Goal: Task Accomplishment & Management: Manage account settings

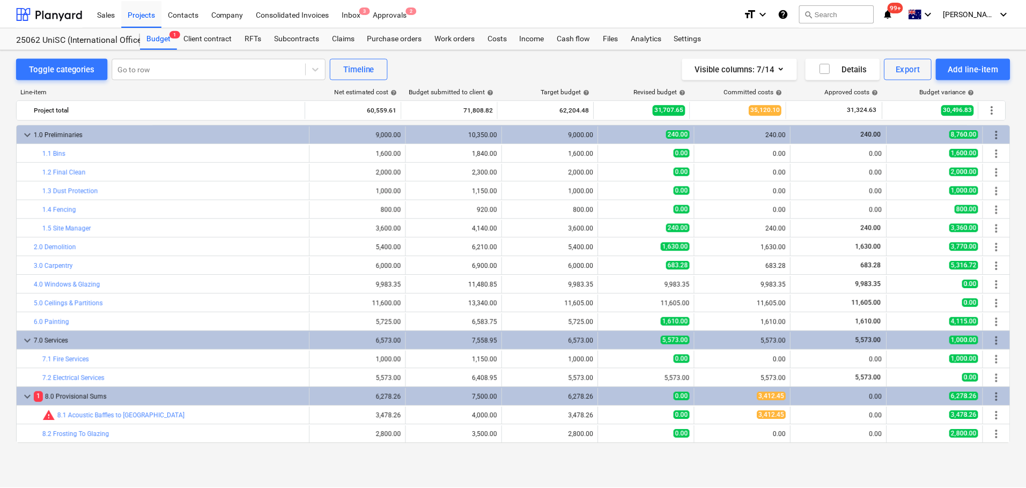
scroll to position [75, 0]
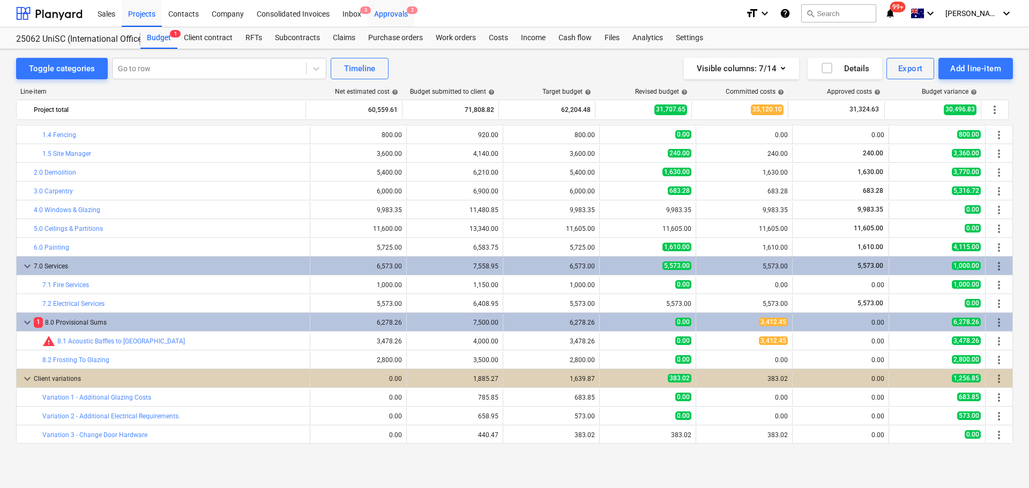
click at [392, 14] on div "Approvals 2" at bounding box center [391, 12] width 47 height 27
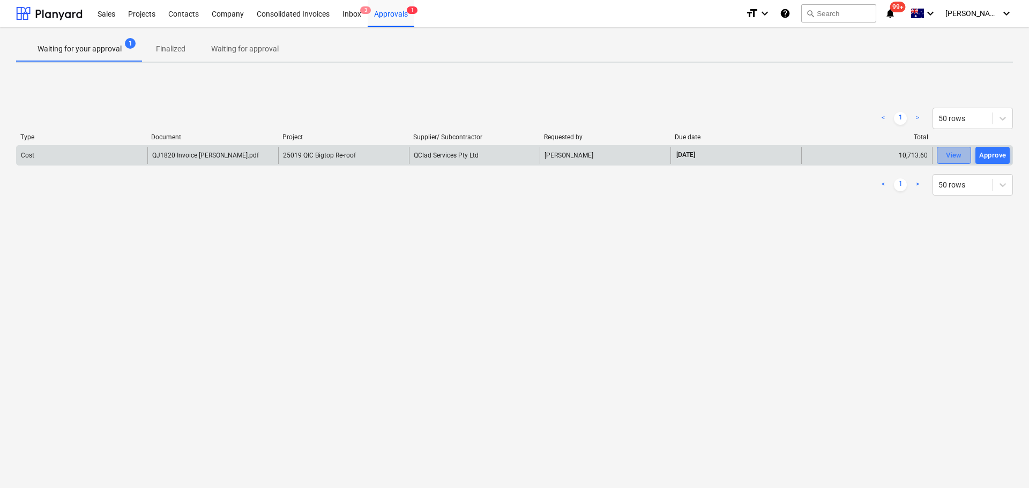
click at [955, 155] on div "View" at bounding box center [954, 156] width 16 height 12
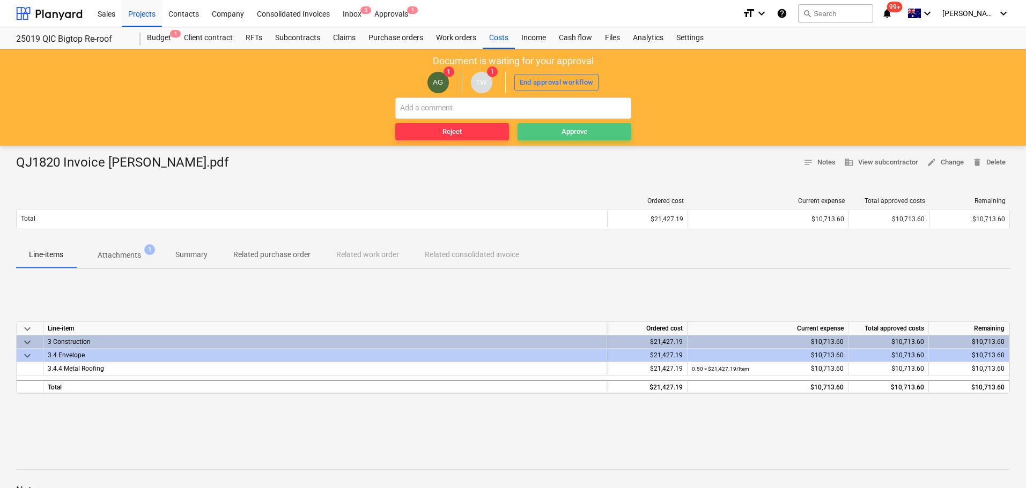
click at [544, 131] on span "Approve" at bounding box center [574, 132] width 105 height 12
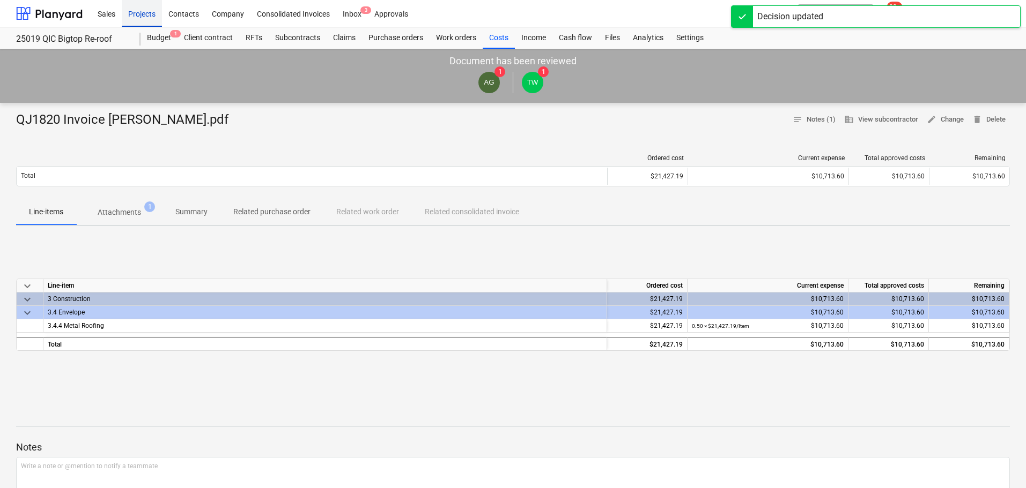
click at [137, 13] on div "Projects" at bounding box center [142, 12] width 40 height 27
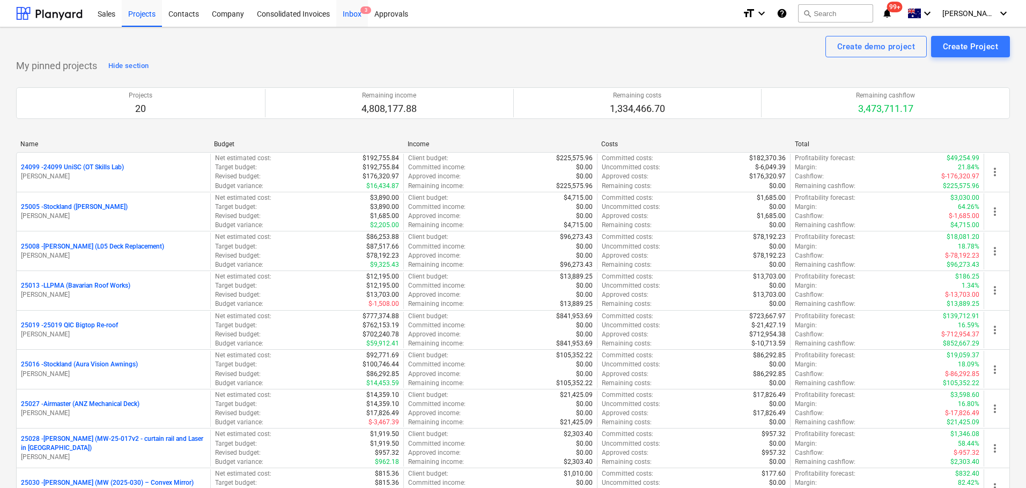
click at [361, 16] on div "Inbox 3" at bounding box center [352, 12] width 32 height 27
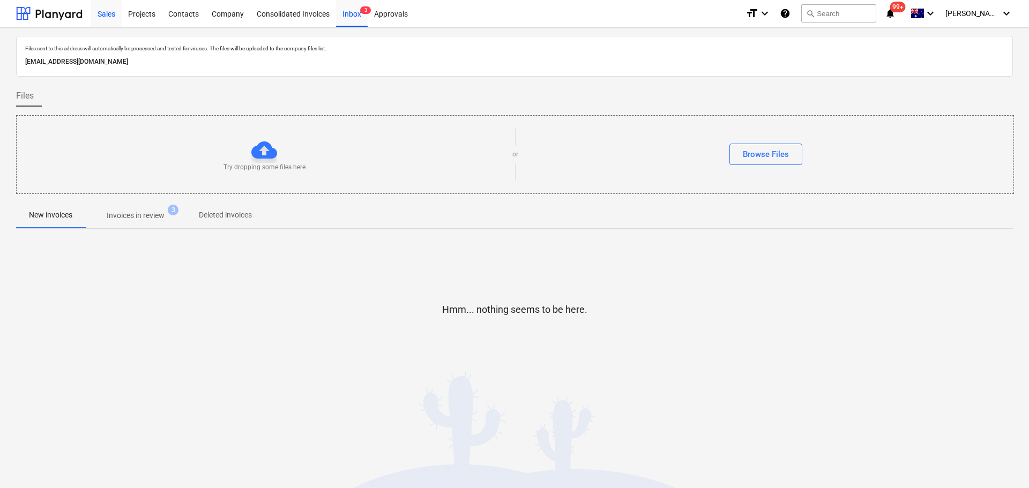
click at [112, 18] on div "Sales" at bounding box center [106, 12] width 31 height 27
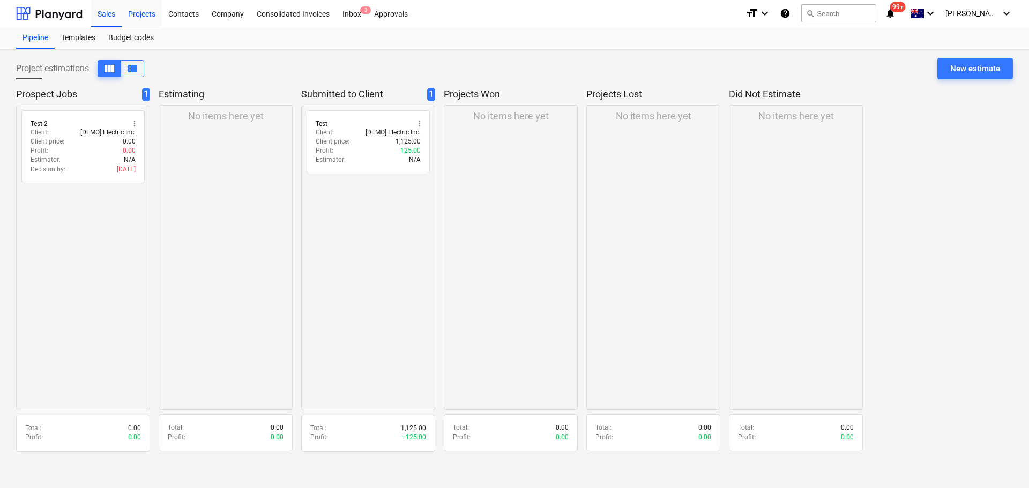
click at [146, 14] on div "Projects" at bounding box center [142, 12] width 40 height 27
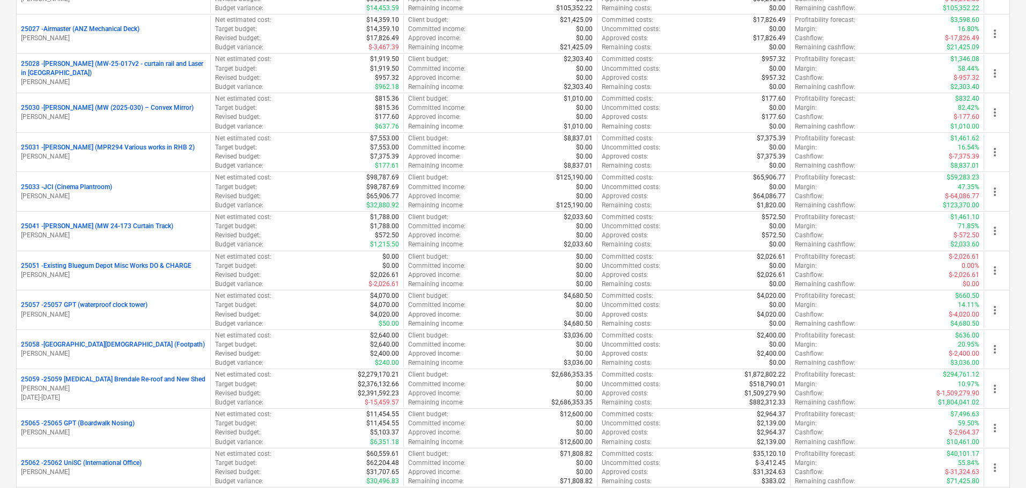
scroll to position [429, 0]
